Goal: Navigation & Orientation: Find specific page/section

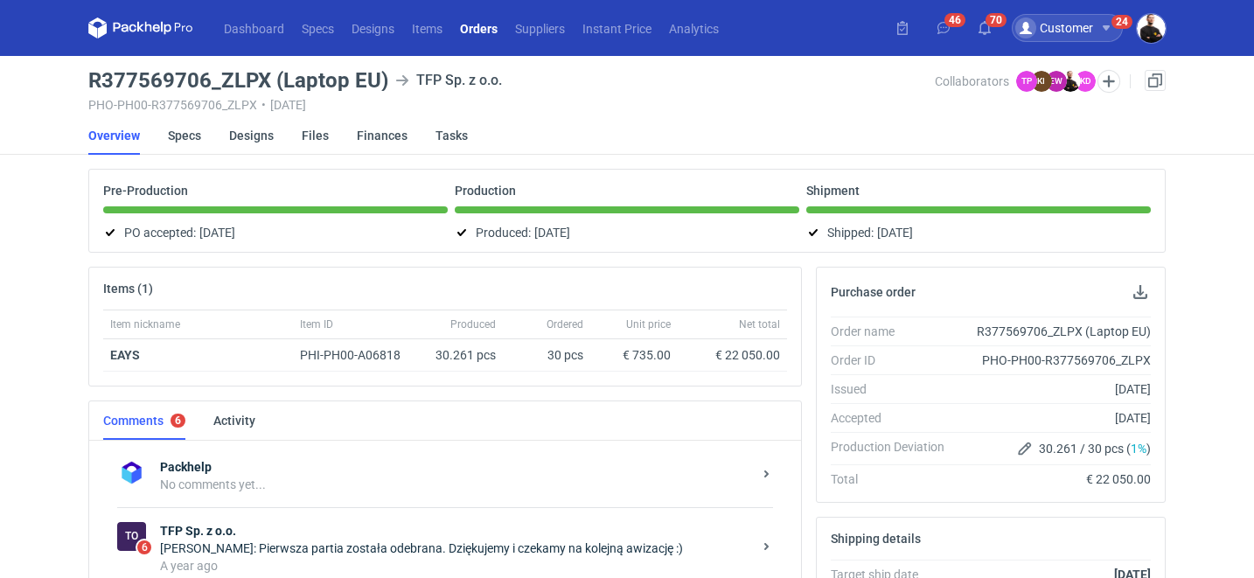
click at [1067, 24] on div "Customer" at bounding box center [1054, 27] width 78 height 21
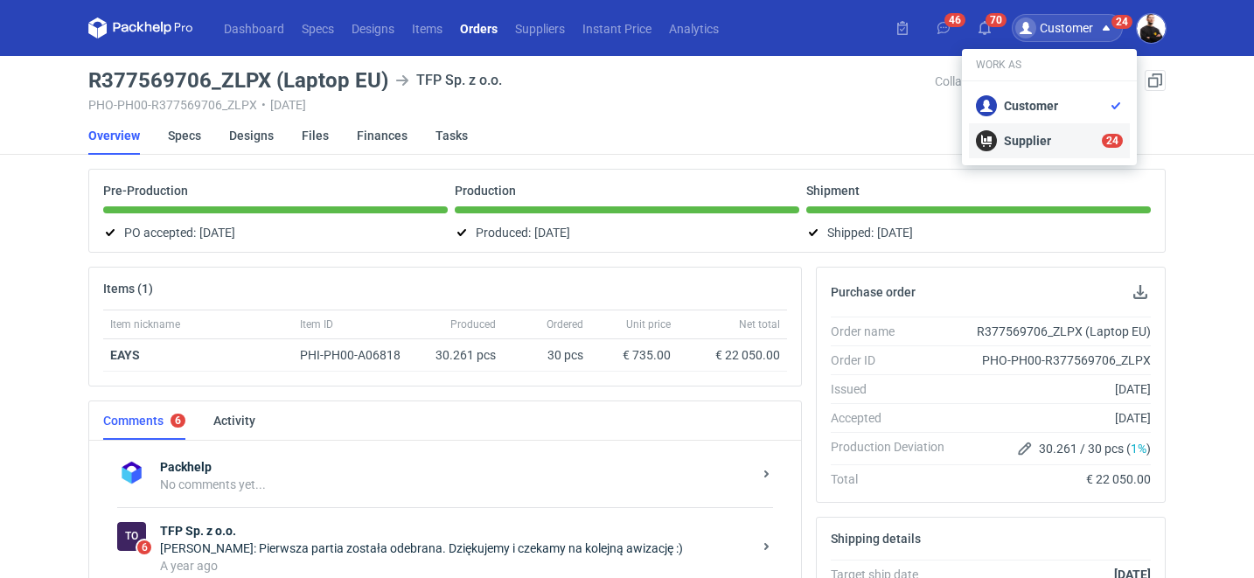
click at [1029, 134] on div "Supplier 24" at bounding box center [1049, 140] width 147 height 21
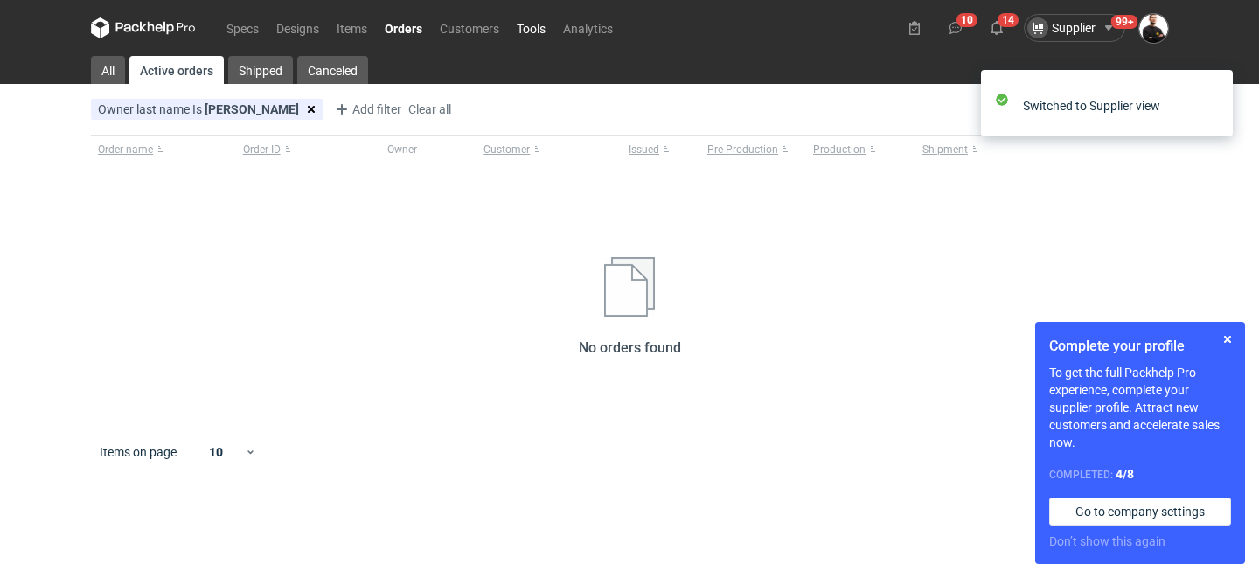
click at [534, 25] on link "Tools" at bounding box center [531, 27] width 46 height 21
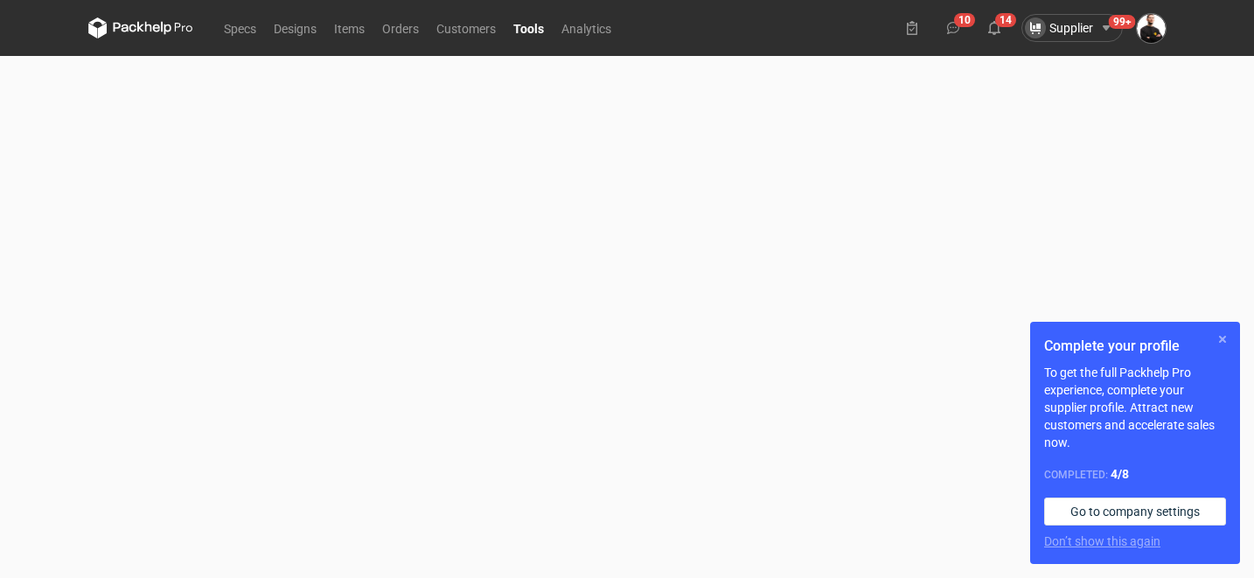
click at [1225, 337] on button "button" at bounding box center [1222, 339] width 21 height 21
